Goal: Task Accomplishment & Management: Manage account settings

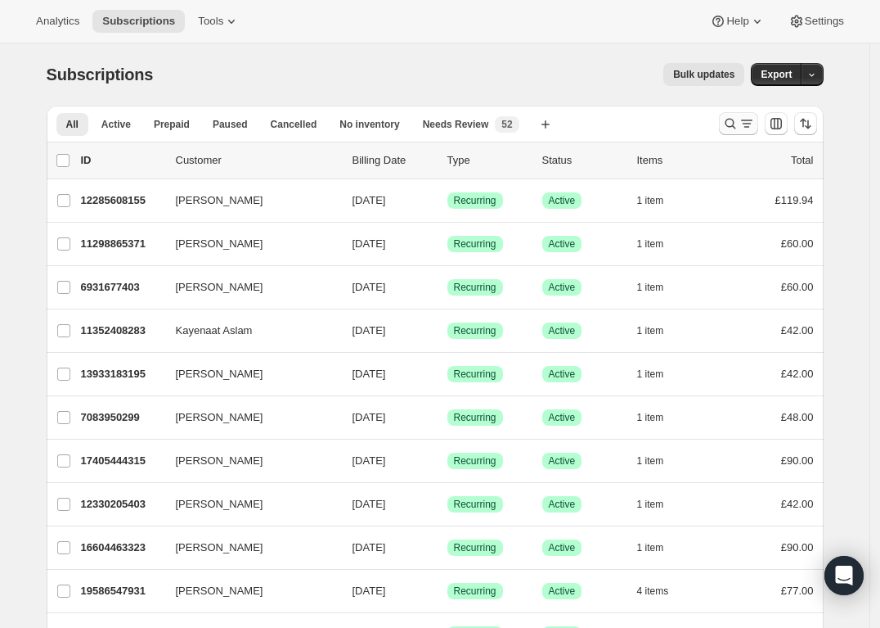
click at [731, 119] on icon "Search and filter results" at bounding box center [730, 123] width 16 height 16
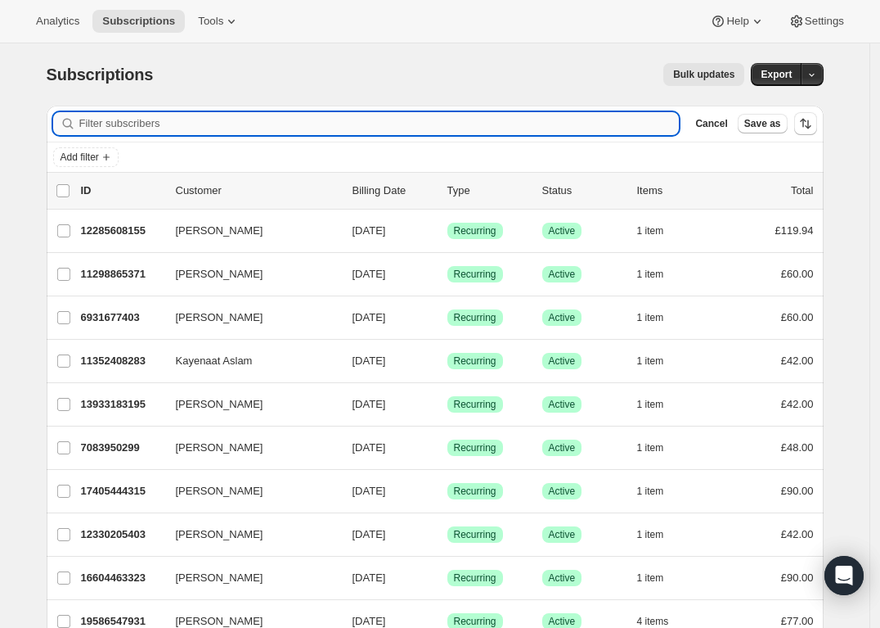
click at [416, 127] on input "Filter subscribers" at bounding box center [379, 123] width 601 height 23
paste input "suzygolding@hotmail.com"
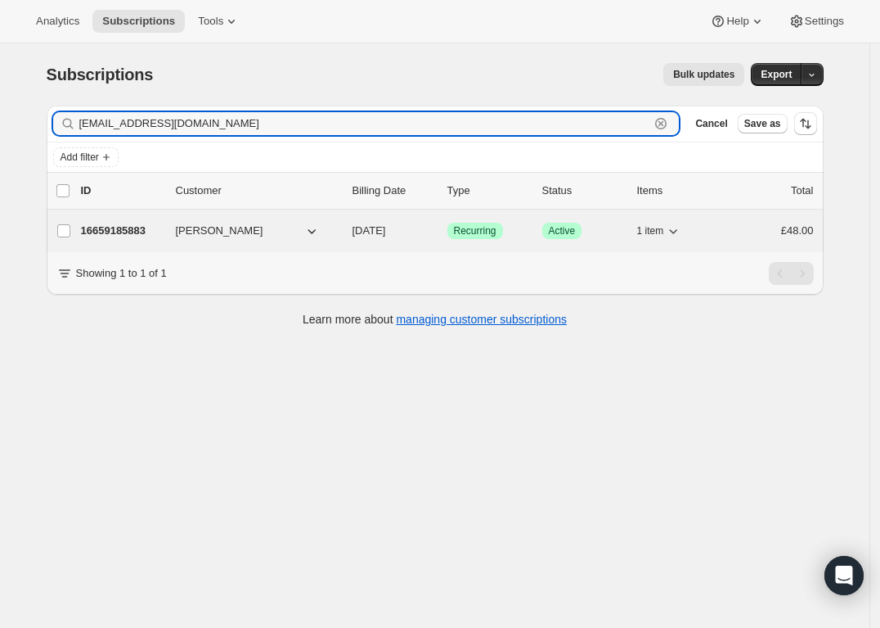
type input "suzygolding@hotmail.com"
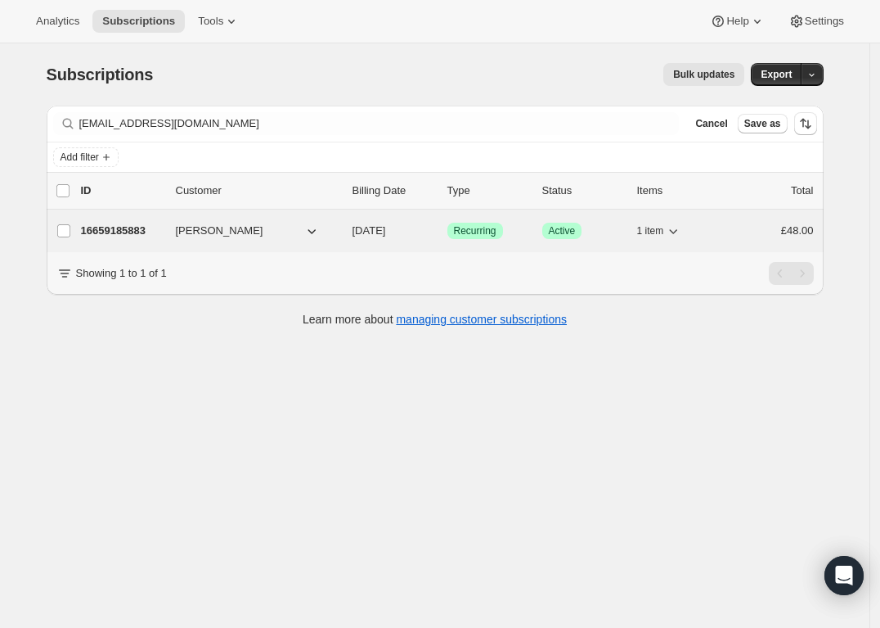
click at [565, 227] on span "Active" at bounding box center [562, 230] width 27 height 13
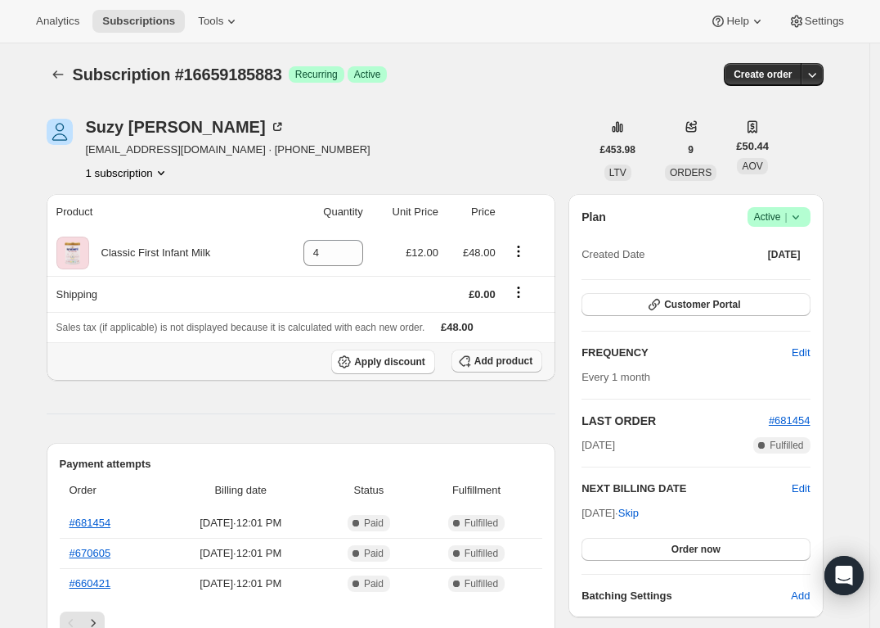
click at [511, 357] on span "Add product" at bounding box center [504, 360] width 58 height 13
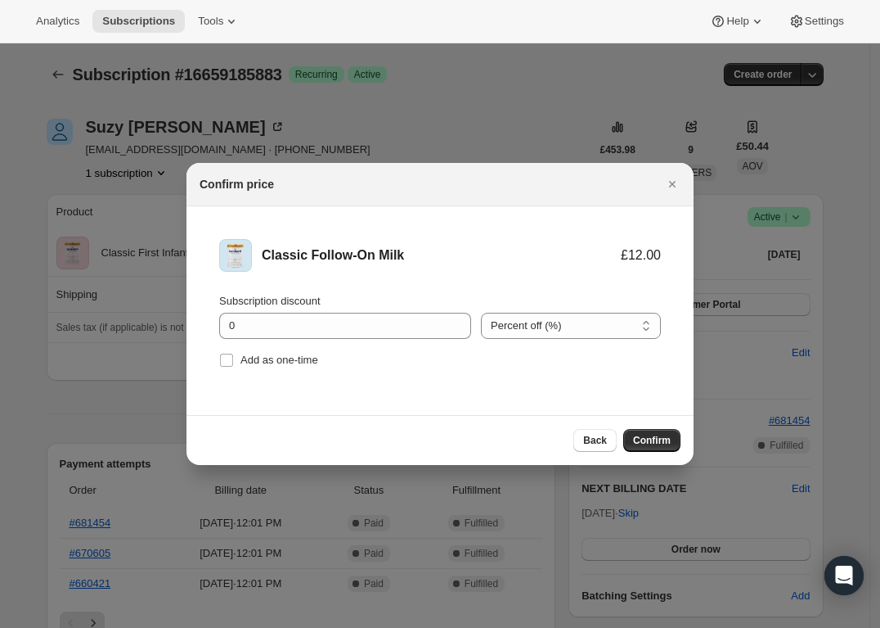
click at [649, 436] on span "Confirm" at bounding box center [652, 440] width 38 height 13
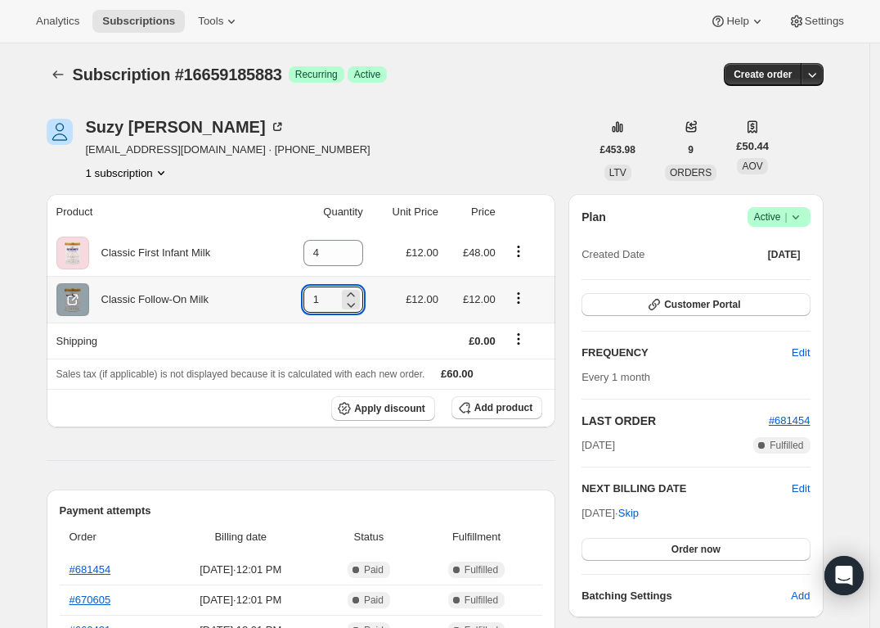
drag, startPoint x: 323, startPoint y: 290, endPoint x: 263, endPoint y: 294, distance: 59.8
click at [268, 290] on tr "Classic Follow-On Milk 1 £12.00 £12.00" at bounding box center [302, 299] width 510 height 47
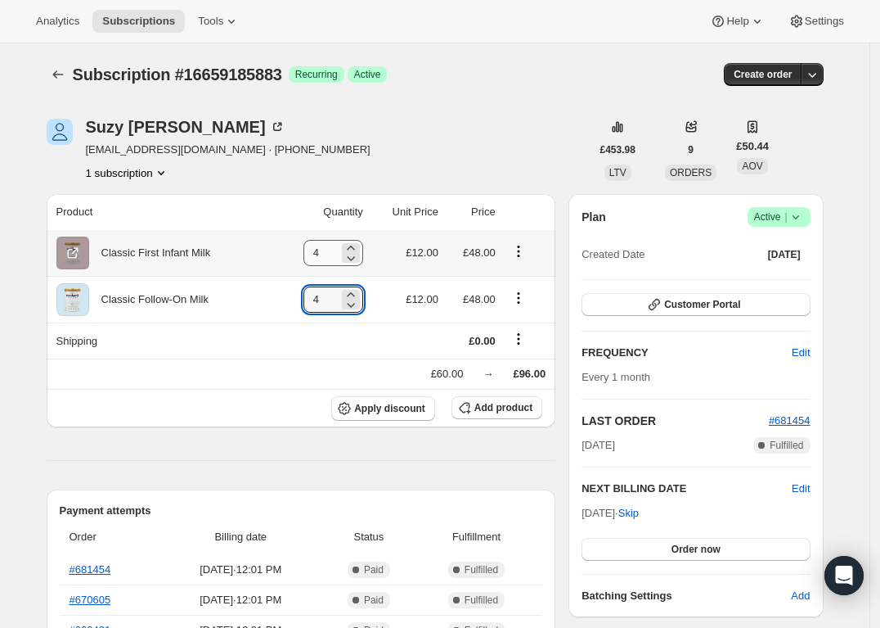
type input "4"
drag, startPoint x: 326, startPoint y: 249, endPoint x: 265, endPoint y: 244, distance: 60.7
click at [265, 244] on tr "Classic First Infant Milk 4 £12.00 £48.00" at bounding box center [302, 253] width 510 height 46
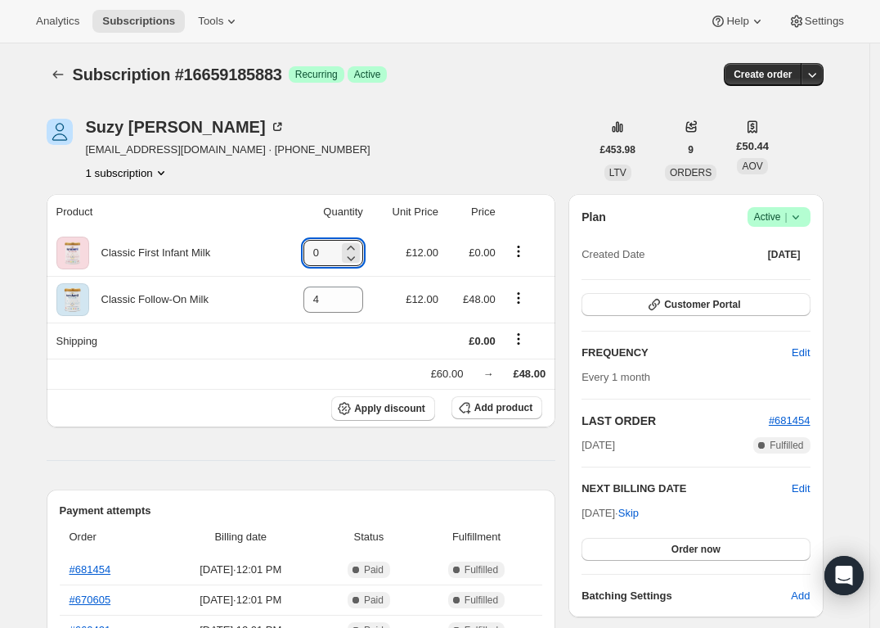
type input "0"
